Goal: Transaction & Acquisition: Purchase product/service

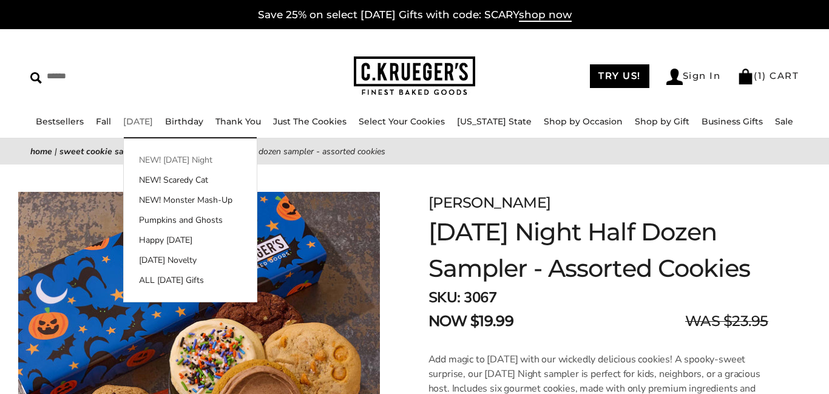
click at [182, 159] on link "NEW! [DATE] Night" at bounding box center [190, 160] width 133 height 13
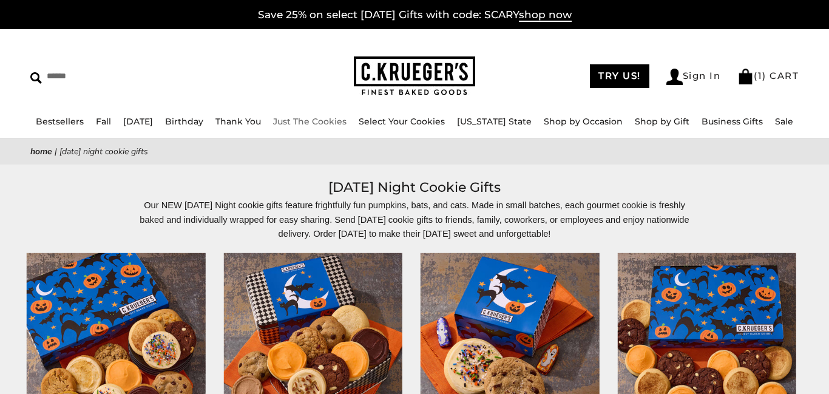
click at [347, 120] on link "Just The Cookies" at bounding box center [309, 121] width 73 height 11
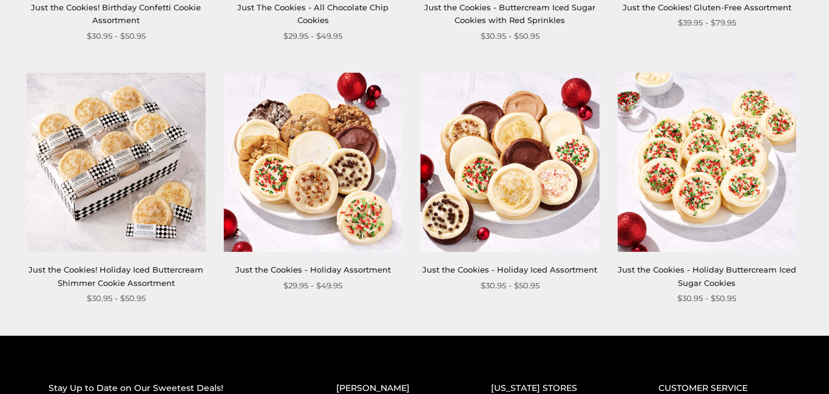
scroll to position [1247, 0]
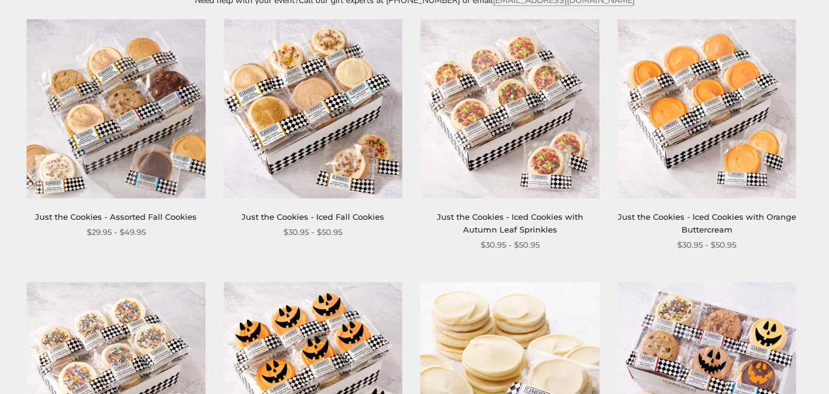
scroll to position [0, 0]
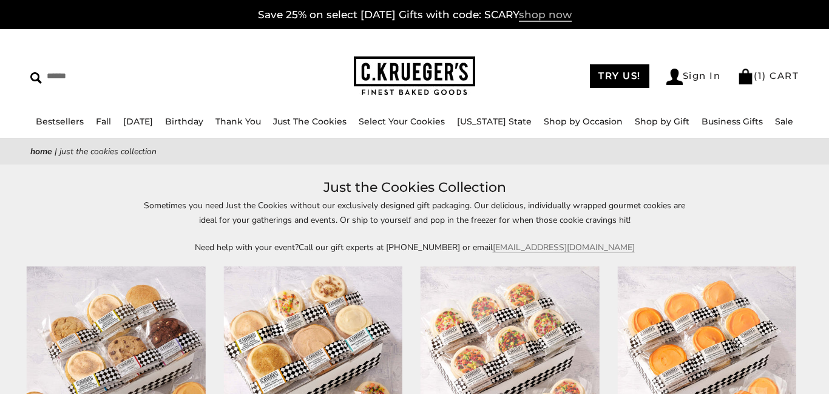
click at [551, 16] on span "shop now" at bounding box center [545, 15] width 53 height 13
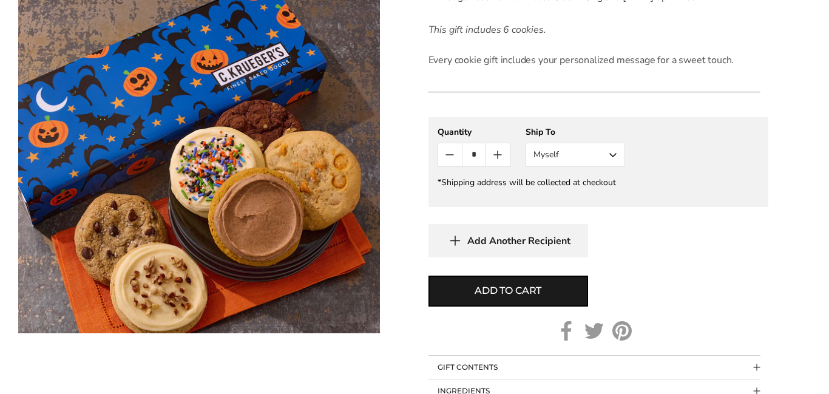
scroll to position [543, 0]
click at [496, 156] on icon "Count plus" at bounding box center [498, 155] width 15 height 15
type input "*"
click at [614, 154] on button "Myself" at bounding box center [576, 155] width 100 height 24
click at [597, 200] on button "Other Recipient" at bounding box center [575, 200] width 98 height 22
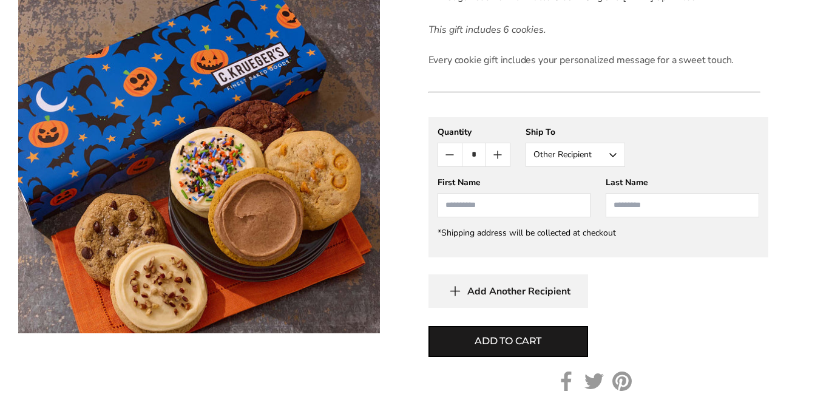
click at [596, 209] on div "First Name Sam Franklin Last Name" at bounding box center [599, 197] width 322 height 41
click at [566, 208] on input "First Name" at bounding box center [515, 205] width 154 height 24
click at [665, 200] on input "Last Name" at bounding box center [683, 205] width 154 height 24
click at [678, 205] on input "Last Name" at bounding box center [683, 205] width 154 height 24
click at [548, 208] on input "First Name" at bounding box center [515, 205] width 154 height 24
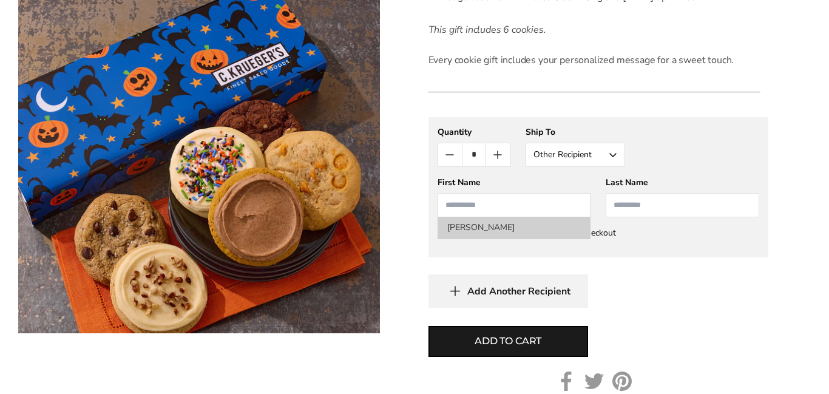
click at [508, 226] on li "[PERSON_NAME]" at bounding box center [514, 228] width 152 height 22
type input "***"
type input "********"
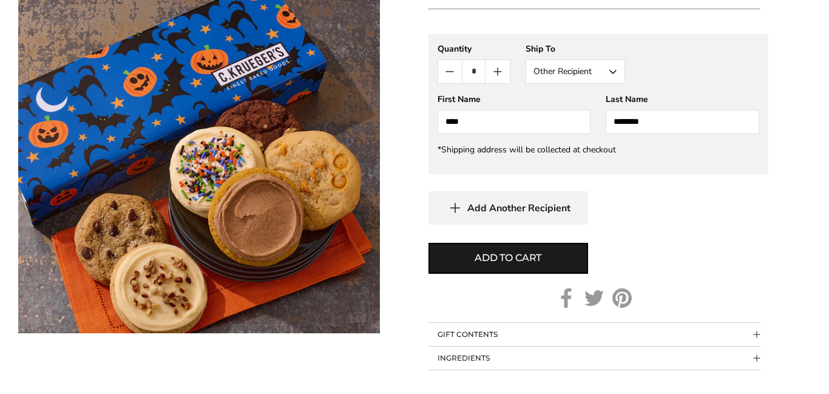
scroll to position [627, 0]
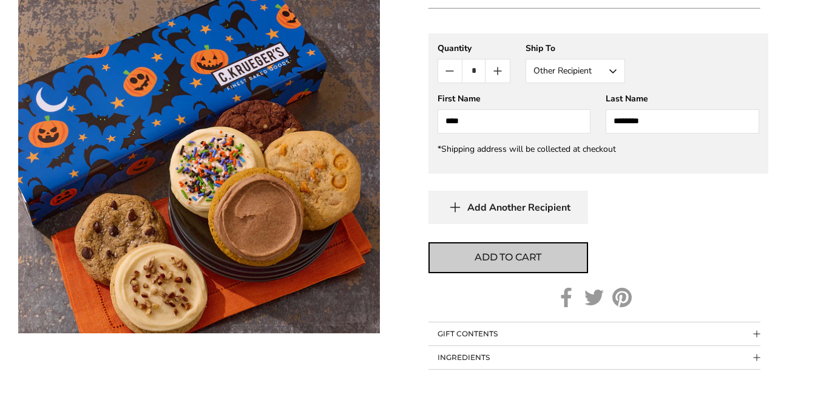
click at [508, 253] on span "Add to cart" at bounding box center [508, 257] width 67 height 15
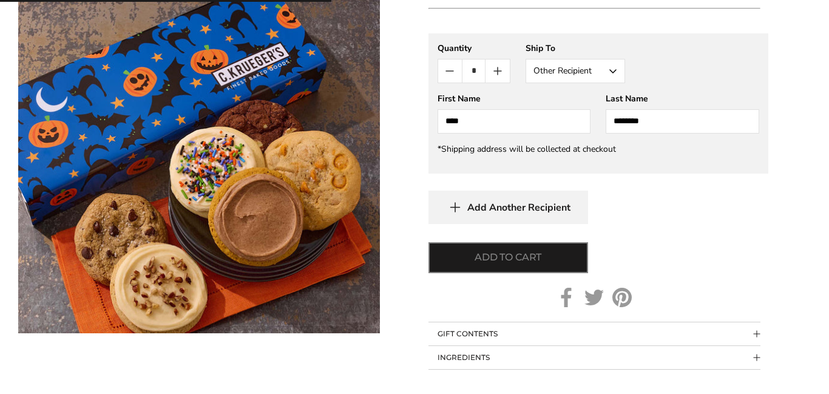
type input "*"
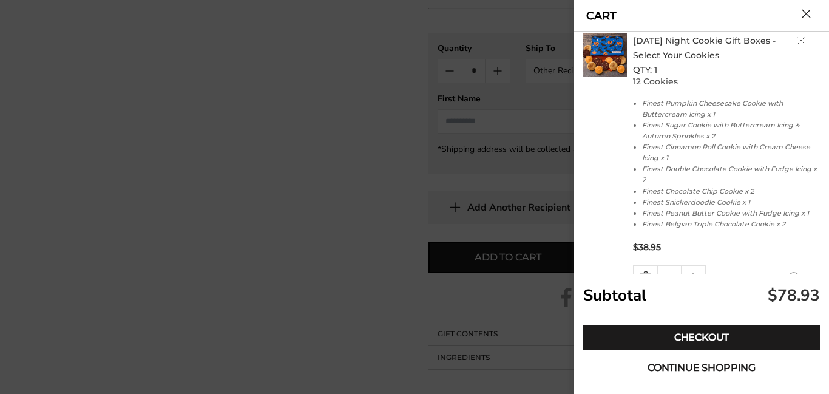
scroll to position [22, 0]
click at [801, 39] on link "Delete product" at bounding box center [801, 39] width 7 height 7
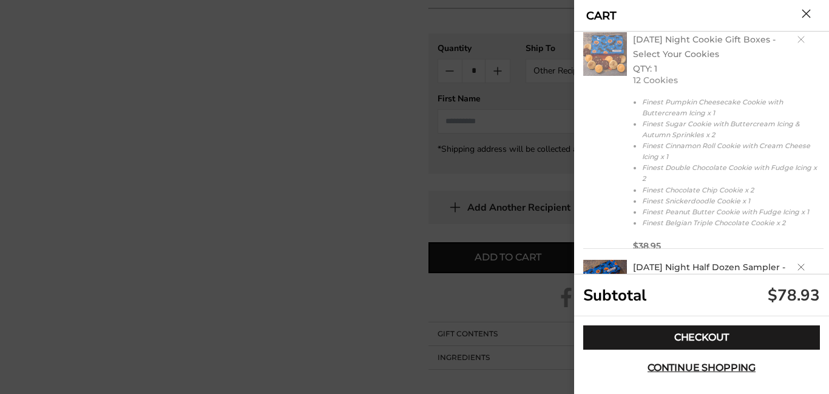
scroll to position [0, 0]
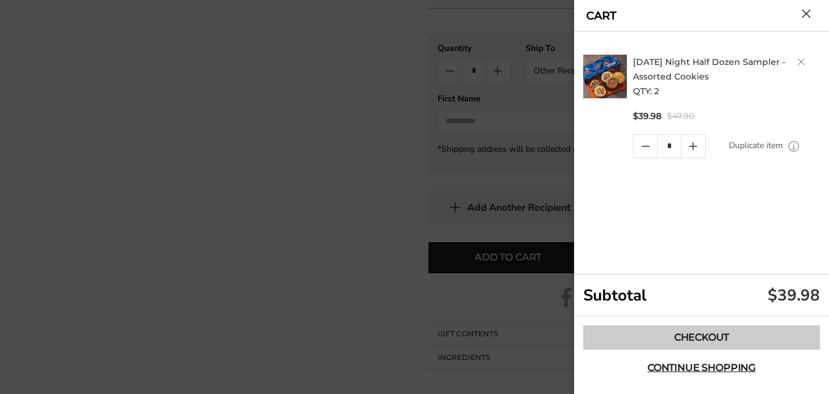
click at [672, 342] on link "Checkout" at bounding box center [702, 337] width 237 height 24
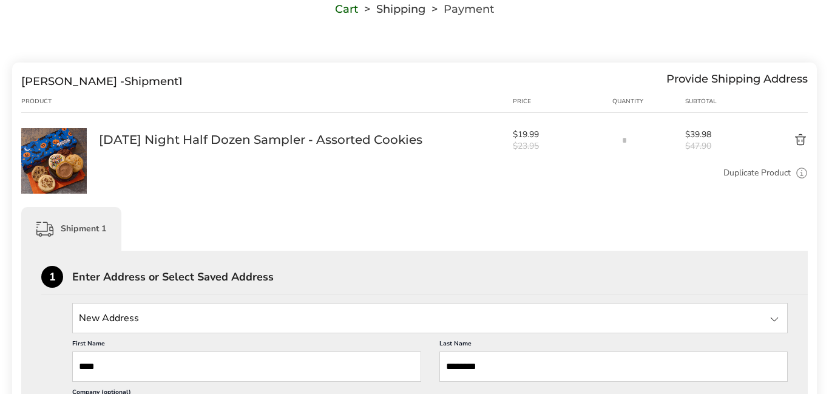
scroll to position [121, 0]
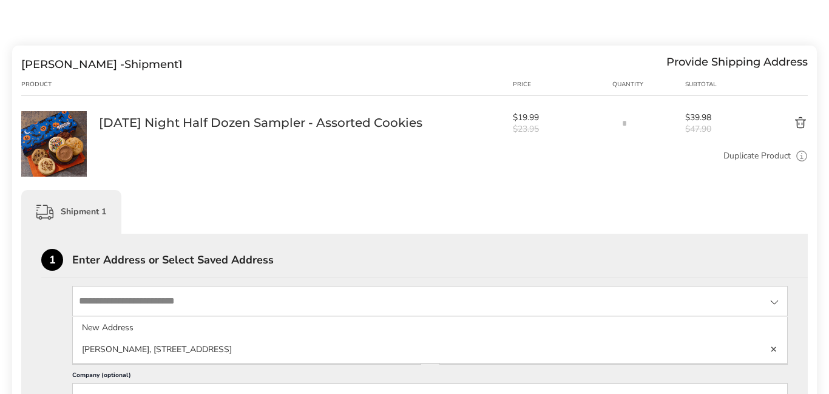
click at [250, 299] on input "State" at bounding box center [430, 301] width 716 height 30
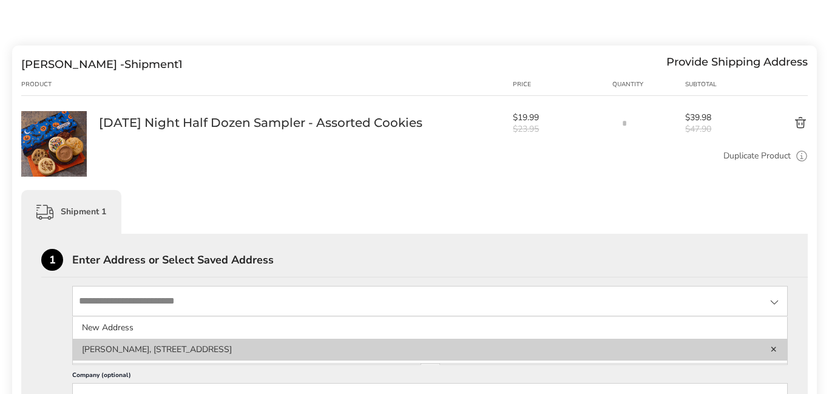
click at [284, 358] on li "Sam Franklin, 7808 Blue Springs Pkwy, Mosheim, TN, 37818-3730, United States" at bounding box center [430, 350] width 715 height 22
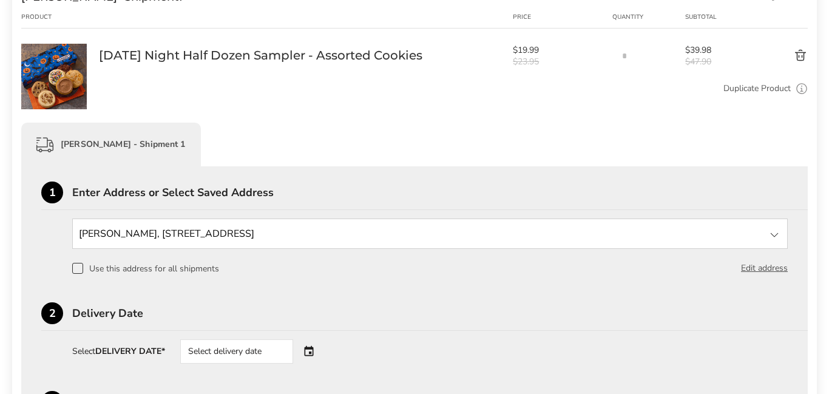
scroll to position [192, 0]
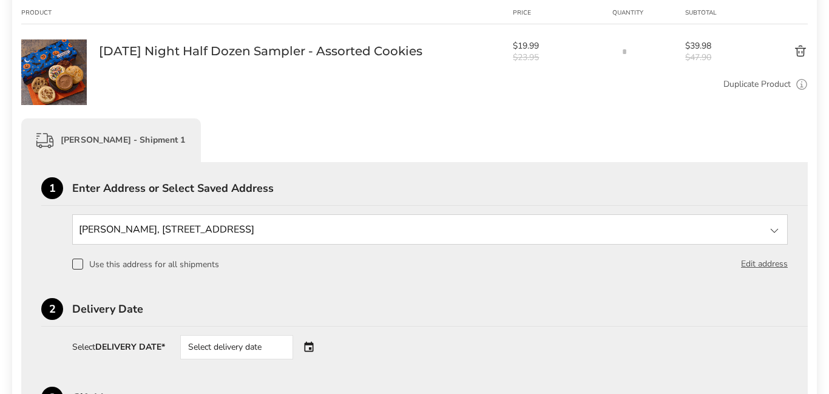
click at [285, 351] on div "Select delivery date" at bounding box center [236, 347] width 113 height 24
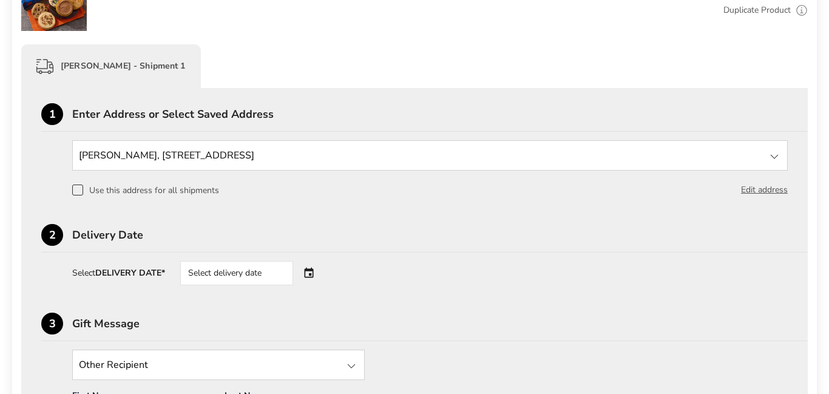
scroll to position [287, 0]
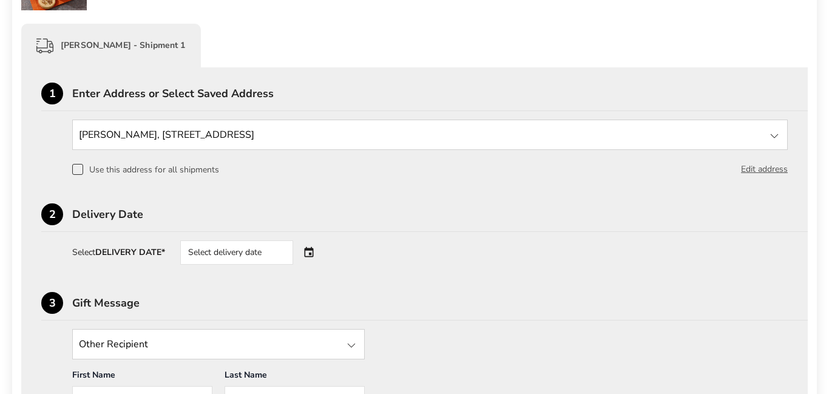
click at [273, 265] on div "Select delivery date" at bounding box center [236, 252] width 113 height 24
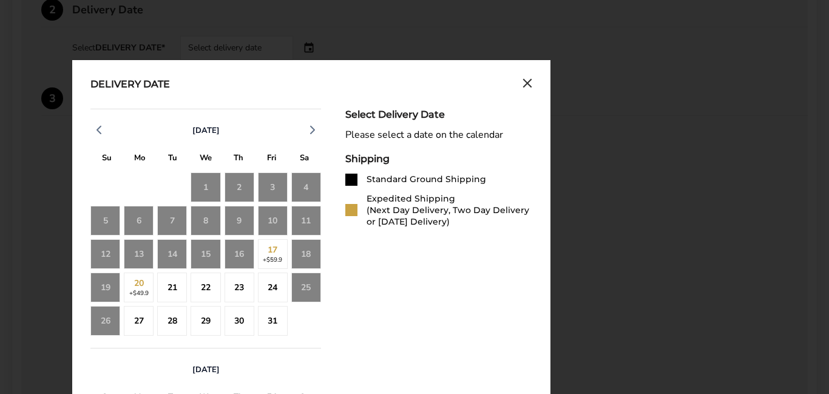
scroll to position [493, 0]
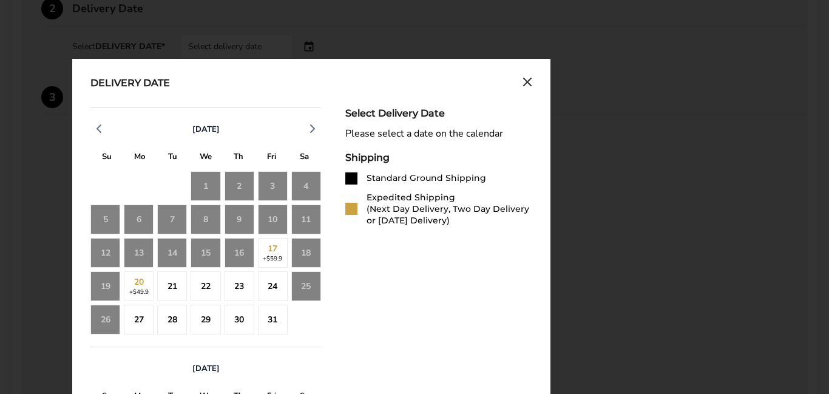
click at [309, 298] on div "25" at bounding box center [306, 286] width 30 height 30
click at [316, 299] on div "25" at bounding box center [306, 286] width 30 height 30
click at [273, 294] on div "24" at bounding box center [273, 286] width 30 height 30
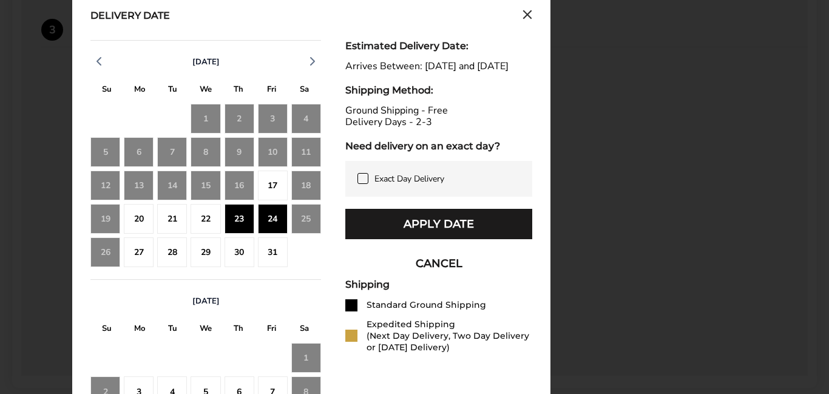
scroll to position [559, 0]
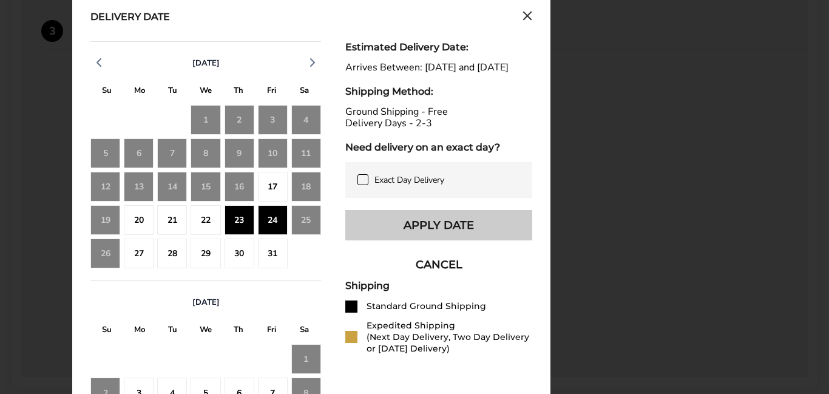
click at [478, 240] on button "Apply Date" at bounding box center [438, 225] width 187 height 30
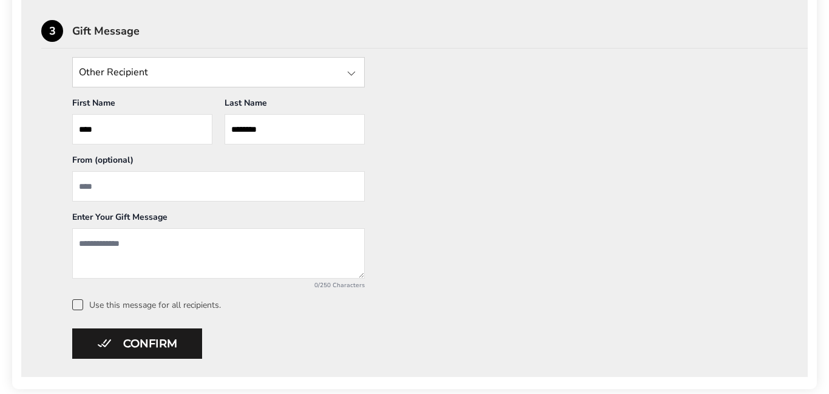
click at [281, 183] on input "From" at bounding box center [218, 186] width 293 height 30
type input "**********"
click at [265, 256] on textarea "Add a message" at bounding box center [218, 253] width 293 height 50
click at [124, 252] on textarea "**********" at bounding box center [218, 253] width 293 height 50
click at [158, 245] on textarea "**********" at bounding box center [218, 253] width 293 height 50
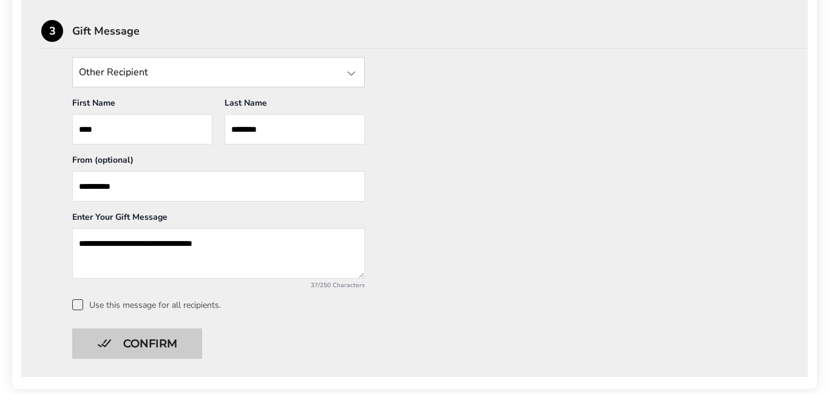
type textarea "**********"
click at [194, 347] on button "Confirm" at bounding box center [137, 343] width 130 height 30
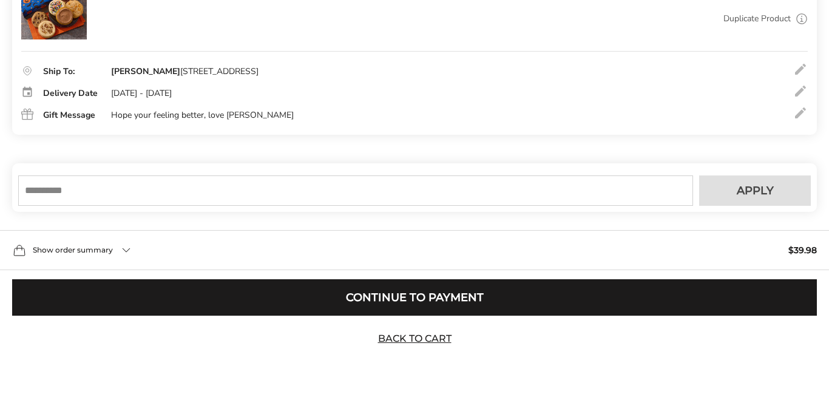
scroll to position [258, 0]
click at [351, 106] on div "Ship To: Sam Franklin 7808 Blue Springs Pkwy Mosheim, TN, 37818-3730, United St…" at bounding box center [414, 87] width 787 height 72
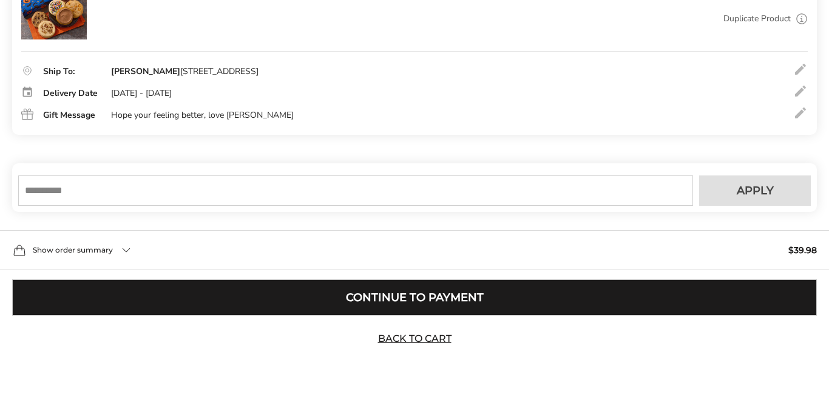
click at [403, 297] on button "Continue to Payment" at bounding box center [414, 297] width 805 height 36
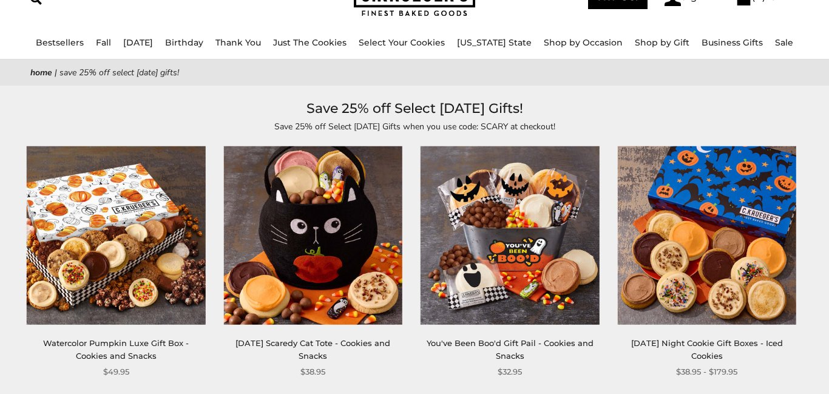
scroll to position [79, 0]
click at [737, 261] on img at bounding box center [707, 235] width 179 height 179
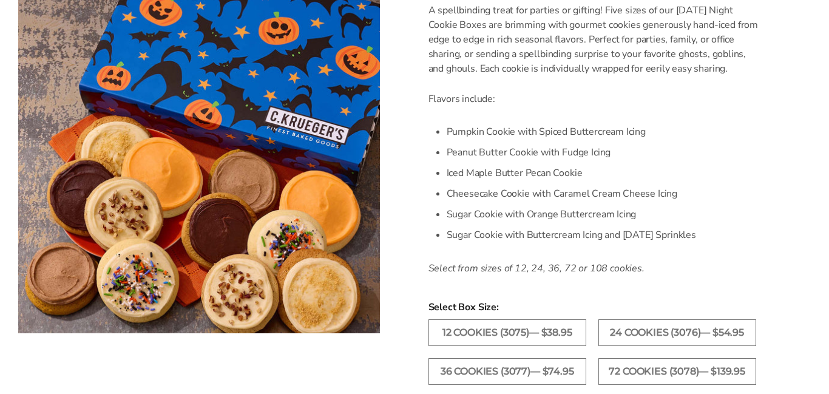
scroll to position [355, 0]
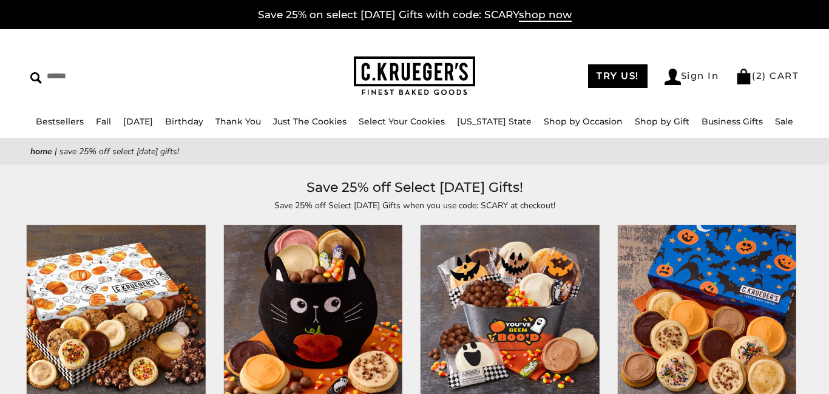
click at [692, 257] on img at bounding box center [707, 314] width 179 height 179
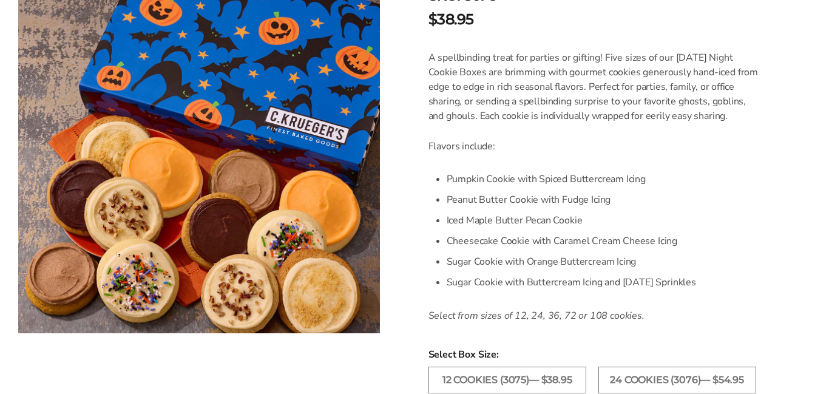
scroll to position [302, 0]
click at [463, 376] on label "12 Cookies (3075)— $38.95" at bounding box center [508, 379] width 158 height 27
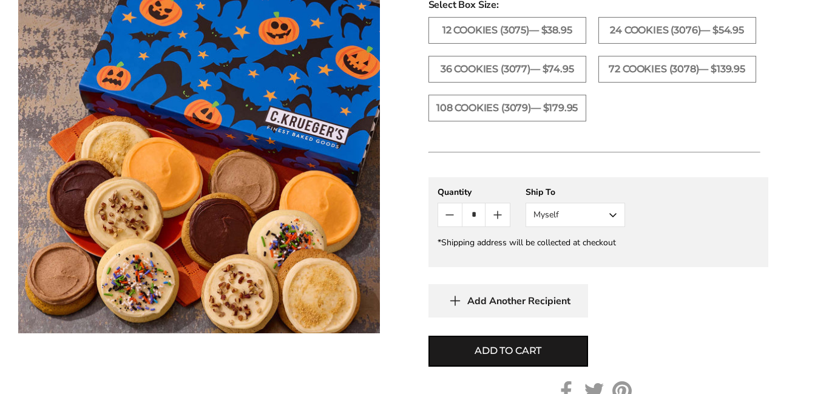
scroll to position [653, 0]
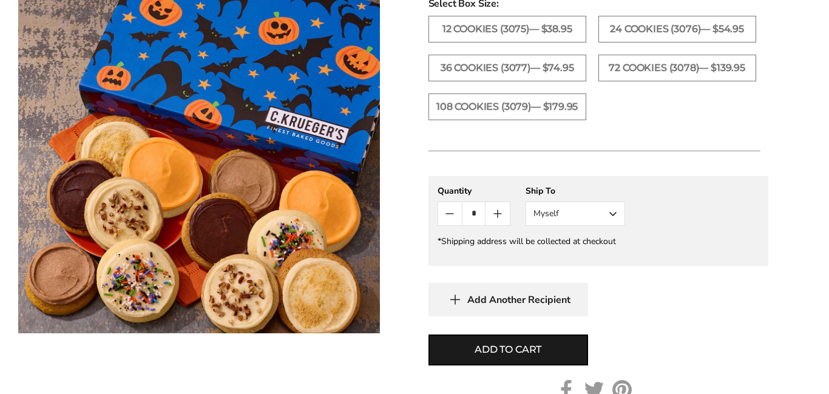
click at [614, 212] on button "Myself" at bounding box center [576, 214] width 100 height 24
click at [585, 262] on button "Other Recipient" at bounding box center [575, 259] width 98 height 22
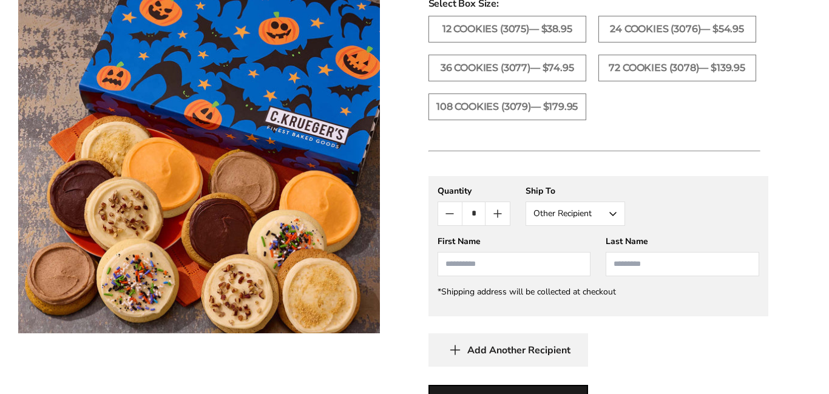
click at [585, 266] on input "First Name" at bounding box center [515, 264] width 154 height 24
click at [576, 285] on li "[PERSON_NAME]" at bounding box center [514, 287] width 152 height 22
type input "***"
type input "********"
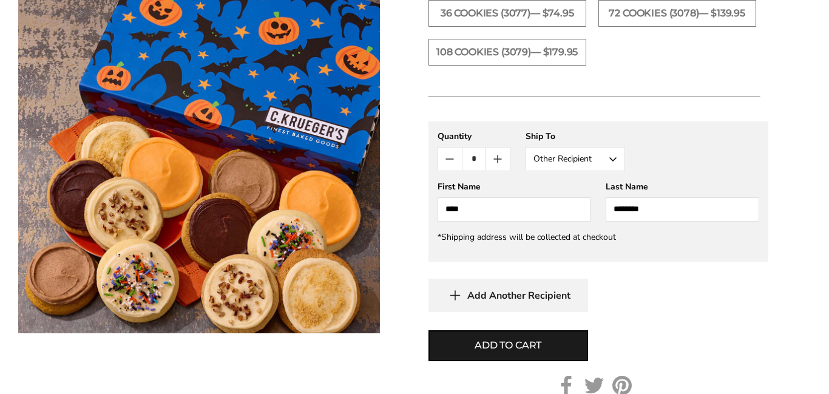
scroll to position [723, 0]
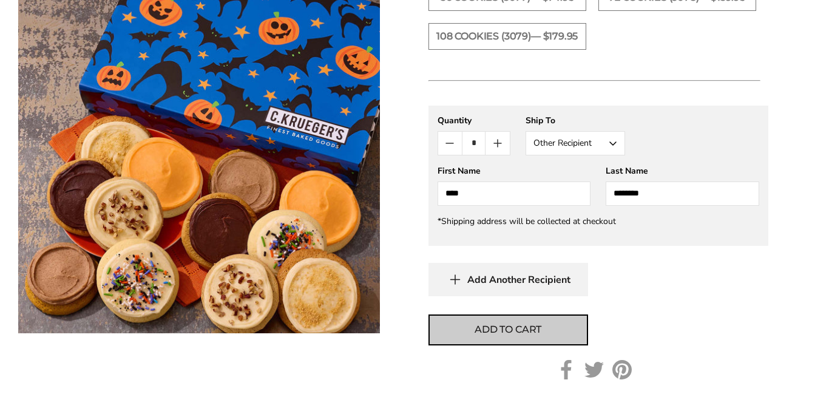
click at [540, 328] on span "Add to cart" at bounding box center [508, 329] width 67 height 15
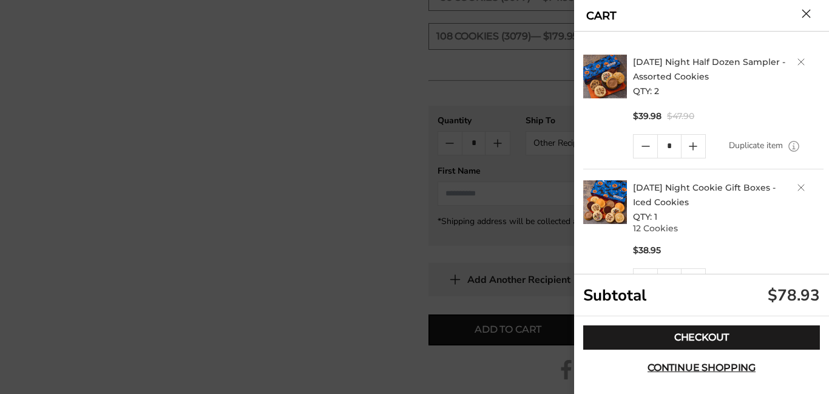
click at [735, 263] on div "Halloween Night Cookie Gift Boxes - Iced Cookies QTY: 1 12 Cookies $38.95 * Dup…" at bounding box center [725, 236] width 197 height 112
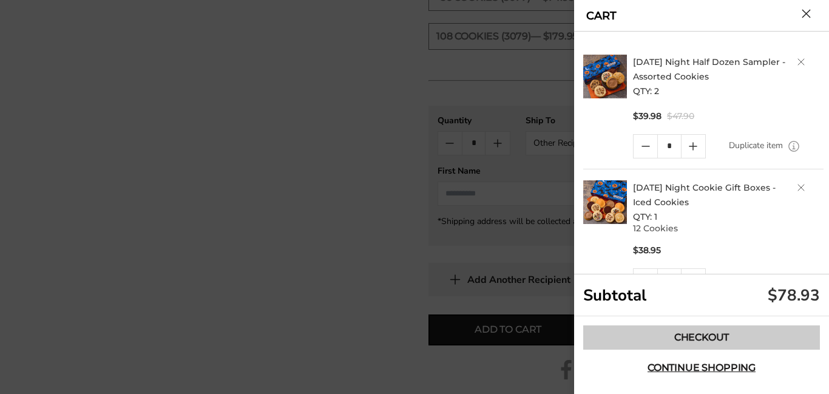
click at [696, 340] on link "Checkout" at bounding box center [702, 337] width 237 height 24
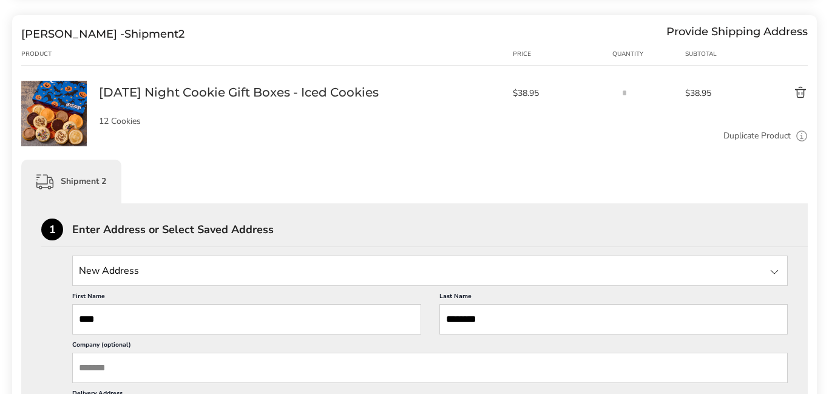
scroll to position [401, 0]
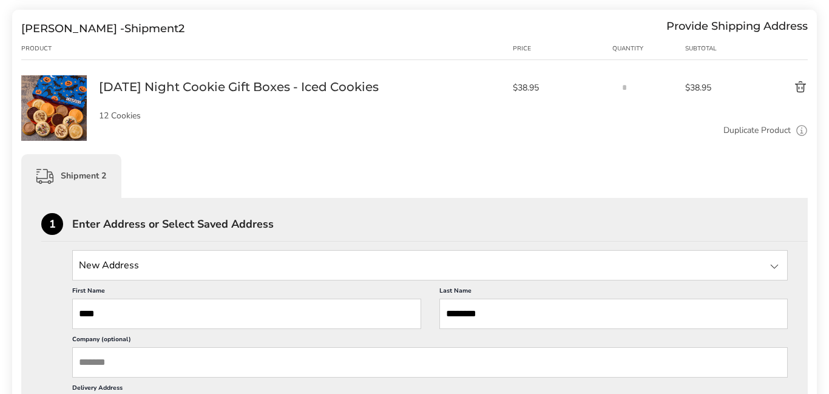
click at [803, 95] on button "Delete product" at bounding box center [774, 87] width 67 height 15
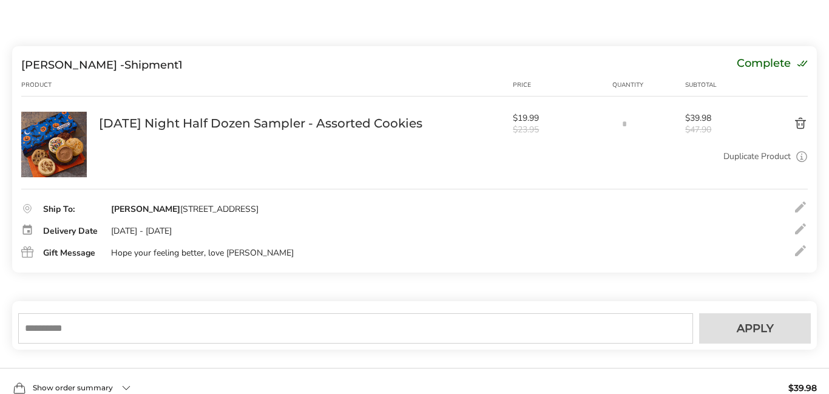
scroll to position [119, 0]
